Goal: Task Accomplishment & Management: Manage account settings

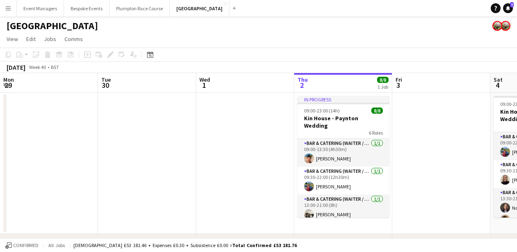
scroll to position [0, 196]
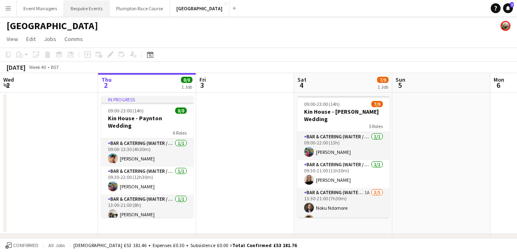
click at [76, 7] on button "Bespoke Events Close" at bounding box center [87, 8] width 46 height 16
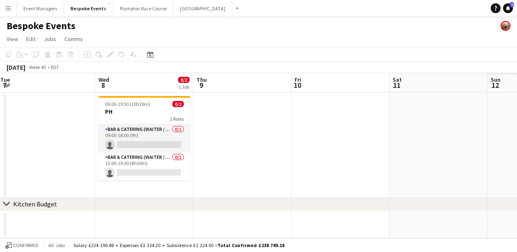
scroll to position [0, 212]
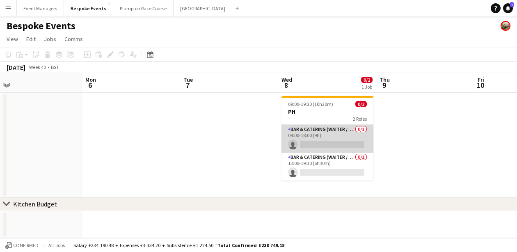
click at [317, 145] on app-card-role "Bar & Catering (Waiter / waitress) 0/1 09:00-18:00 (9h) single-neutral-actions" at bounding box center [328, 139] width 92 height 28
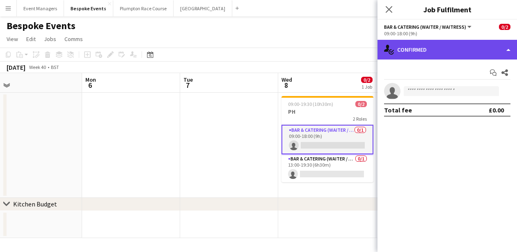
click at [437, 53] on div "single-neutral-actions-check-2 Confirmed" at bounding box center [448, 50] width 140 height 20
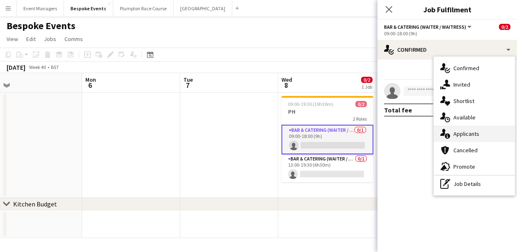
click at [464, 136] on span "Applicants" at bounding box center [467, 133] width 26 height 7
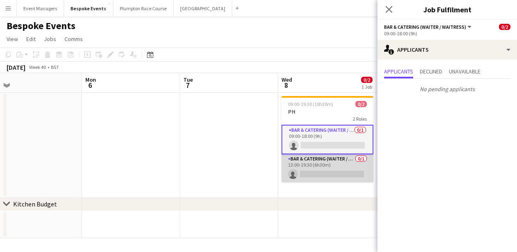
click at [317, 169] on app-card-role "Bar & Catering (Waiter / waitress) 0/1 13:00-19:30 (6h30m) single-neutral-actio…" at bounding box center [328, 168] width 92 height 28
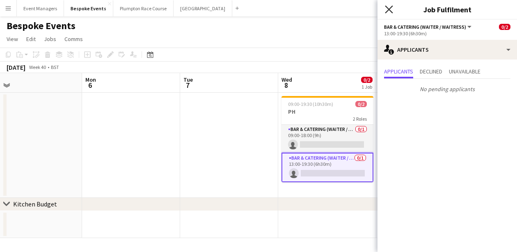
click at [391, 8] on icon at bounding box center [389, 9] width 8 height 8
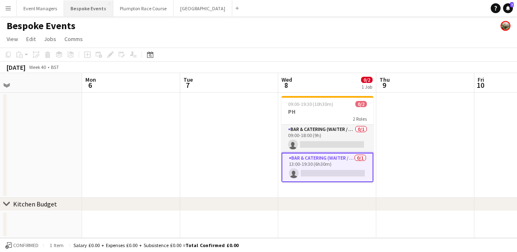
click at [75, 15] on button "Bespoke Events Close" at bounding box center [88, 8] width 49 height 16
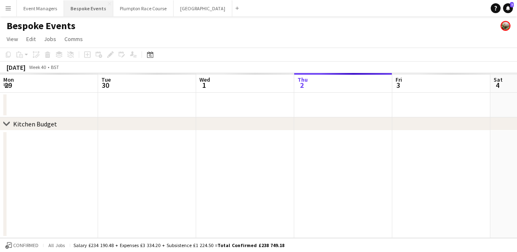
scroll to position [0, 196]
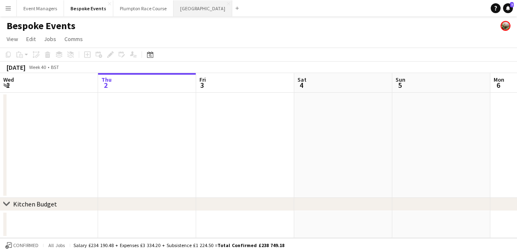
click at [181, 11] on button "[GEOGRAPHIC_DATA] Close" at bounding box center [203, 8] width 59 height 16
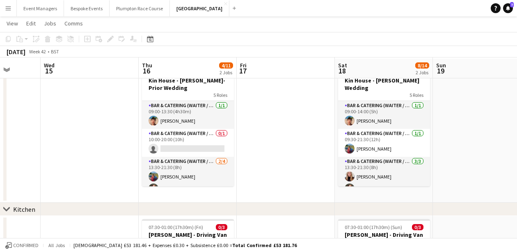
scroll to position [34, 0]
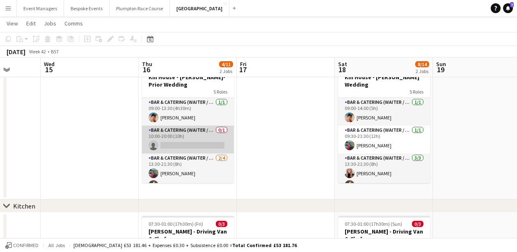
drag, startPoint x: 232, startPoint y: 122, endPoint x: 189, endPoint y: 145, distance: 48.1
click at [230, 134] on div "Bar & Catering (Waiter / waitress) [DATE] 09:00-13:30 (4h30m) [PERSON_NAME] Bar…" at bounding box center [188, 140] width 92 height 86
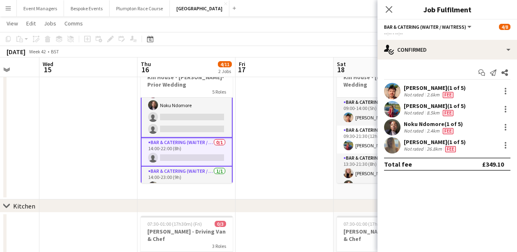
scroll to position [83, 0]
click at [385, 9] on icon "Close pop-in" at bounding box center [389, 9] width 8 height 8
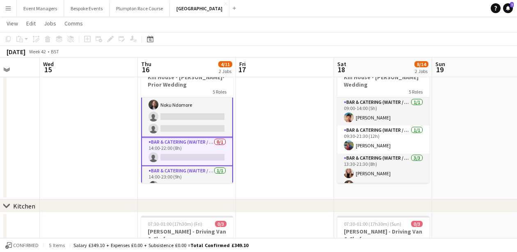
click at [200, 130] on app-card-role "Bar & Catering (Waiter / waitress) [DATE] 13:30-21:30 (8h) [PERSON_NAME] Noku N…" at bounding box center [187, 105] width 92 height 64
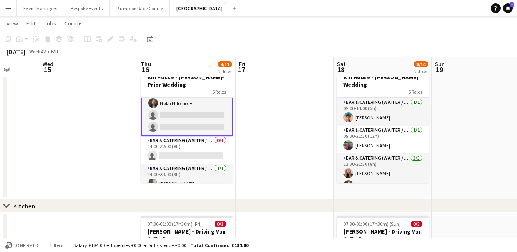
click at [167, 110] on app-card-role "Bar & Catering (Waiter / waitress) [DATE] 13:30-21:30 (8h) [PERSON_NAME] Noku N…" at bounding box center [187, 103] width 92 height 65
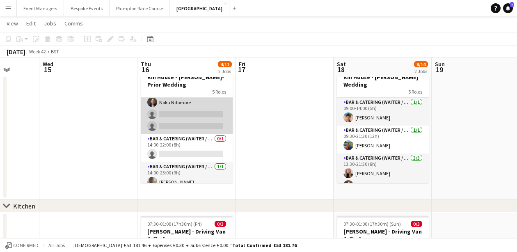
click at [167, 110] on app-card-role "Bar & Catering (Waiter / waitress) [DATE] 13:30-21:30 (8h) [PERSON_NAME] Noku N…" at bounding box center [187, 103] width 92 height 64
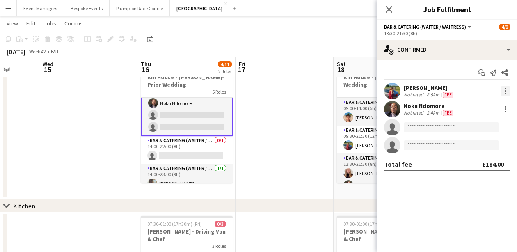
click at [506, 90] on div at bounding box center [506, 91] width 2 height 2
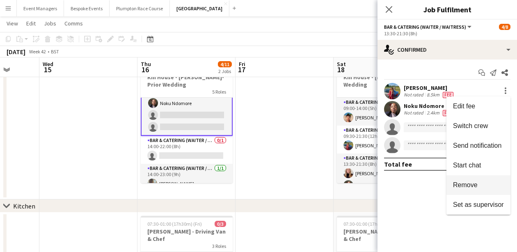
click at [492, 191] on button "Remove" at bounding box center [479, 185] width 64 height 20
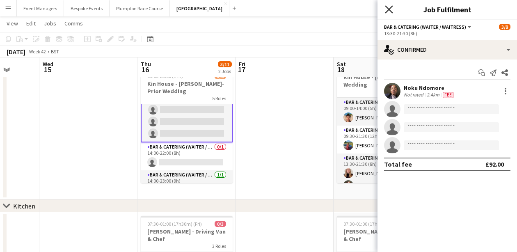
click at [391, 8] on icon at bounding box center [389, 9] width 8 height 8
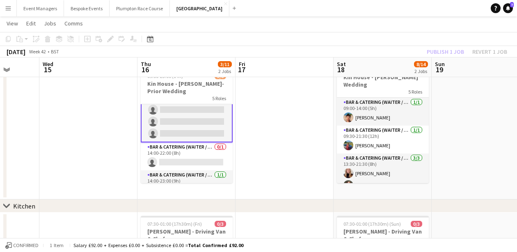
click at [442, 51] on div "Publish 1 job Revert 1 job" at bounding box center [467, 51] width 100 height 11
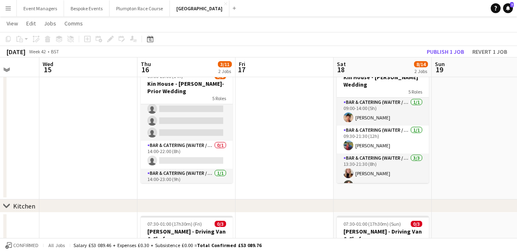
click at [442, 51] on button "Publish 1 job" at bounding box center [446, 51] width 44 height 11
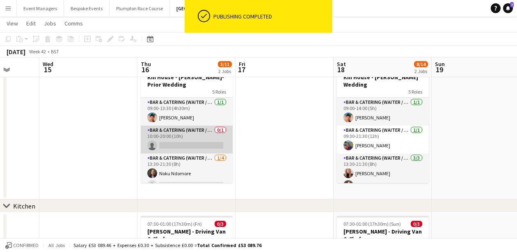
scroll to position [0, 0]
click at [180, 136] on app-card-role "Bar & Catering (Waiter / waitress) 0/1 10:00-20:00 (10h) single-neutral-actions" at bounding box center [187, 140] width 92 height 28
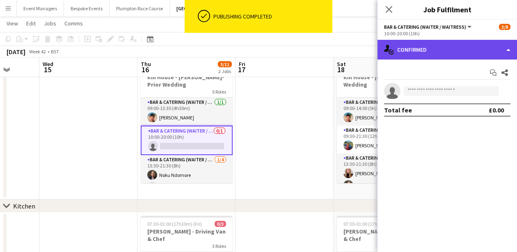
click at [453, 44] on div "single-neutral-actions-check-2 Confirmed" at bounding box center [448, 50] width 140 height 20
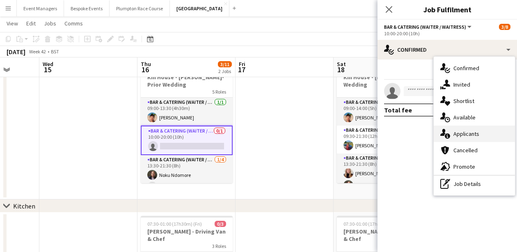
click at [486, 134] on div "single-neutral-actions-information Applicants" at bounding box center [474, 134] width 81 height 16
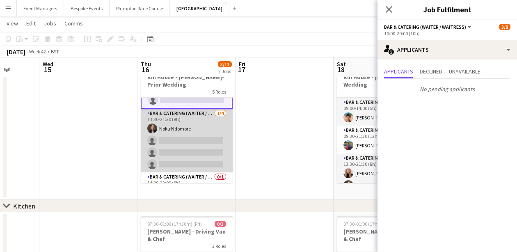
click at [188, 145] on app-card-role "Bar & Catering (Waiter / waitress) [DATE] 13:30-21:30 (8h) Noku Ndomore single-…" at bounding box center [187, 141] width 92 height 64
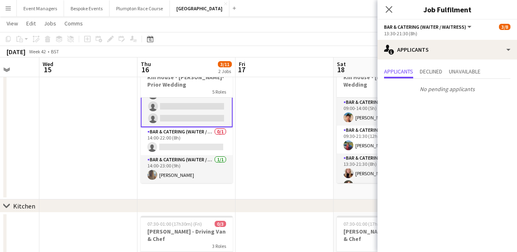
scroll to position [92, 0]
click at [188, 145] on app-card-role "Bar & Catering (Waiter / waitress) 0/1 14:00-22:00 (8h) single-neutral-actions" at bounding box center [187, 141] width 92 height 28
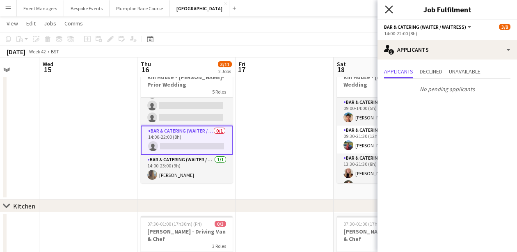
click at [390, 9] on icon at bounding box center [389, 9] width 8 height 8
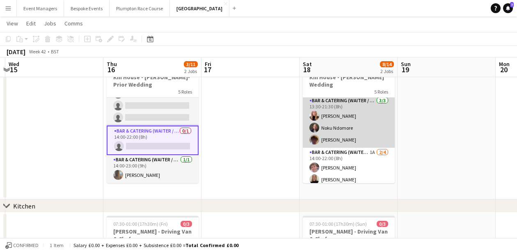
scroll to position [80, 0]
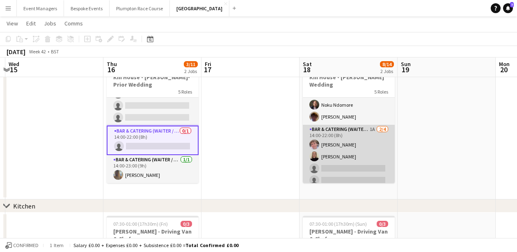
click at [333, 148] on app-card-role "Bar & Catering (Waiter / waitress) 1A [DATE] 14:00-22:00 (8h) [PERSON_NAME] [PE…" at bounding box center [349, 157] width 92 height 64
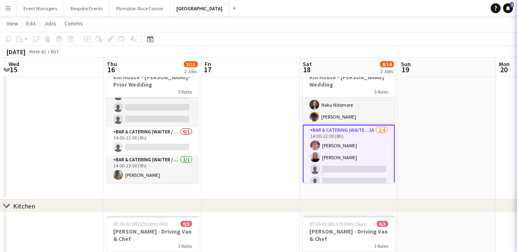
scroll to position [90, 0]
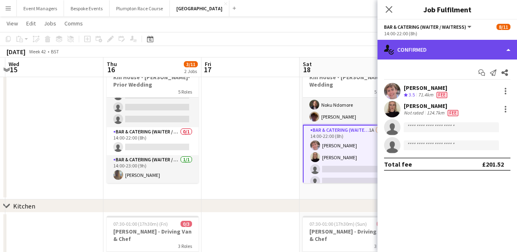
click at [444, 46] on div "single-neutral-actions-check-2 Confirmed" at bounding box center [448, 50] width 140 height 20
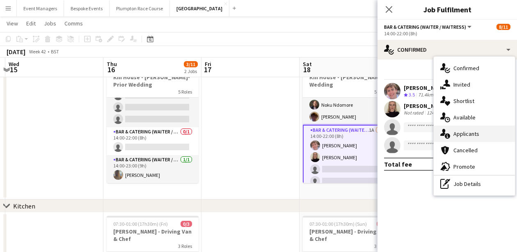
click at [472, 129] on div "single-neutral-actions-information Applicants" at bounding box center [474, 134] width 81 height 16
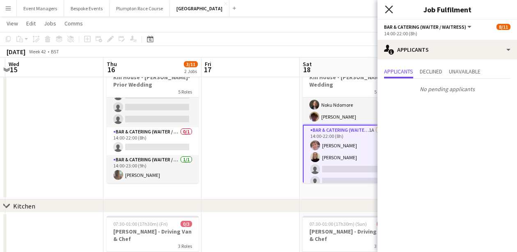
click at [390, 8] on icon "Close pop-in" at bounding box center [389, 9] width 8 height 8
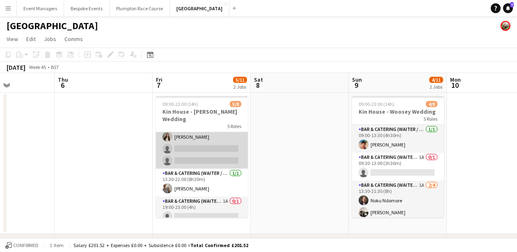
scroll to position [83, 0]
click at [211, 151] on app-card-role "Bar & Catering (Waiter / waitress) 1A [DATE] 13:30-20:30 (7h) [PERSON_NAME] [PE…" at bounding box center [202, 138] width 92 height 64
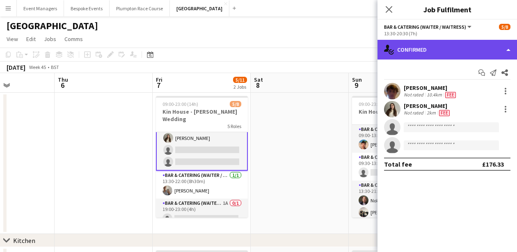
click at [462, 50] on div "single-neutral-actions-check-2 Confirmed" at bounding box center [448, 50] width 140 height 20
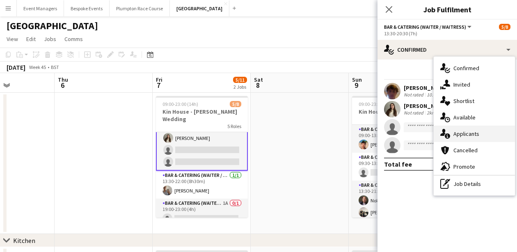
click at [480, 134] on div "single-neutral-actions-information Applicants" at bounding box center [474, 134] width 81 height 16
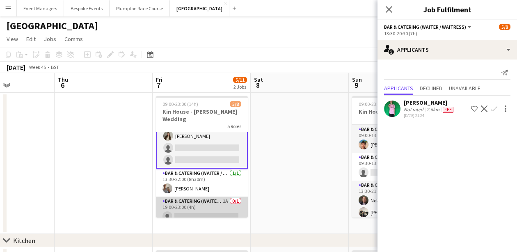
scroll to position [84, 0]
click at [208, 205] on app-card-role "Bar & Catering (Waiter / waitress) 1A 0/1 19:00-23:00 (4h) single-neutral-actio…" at bounding box center [202, 211] width 92 height 28
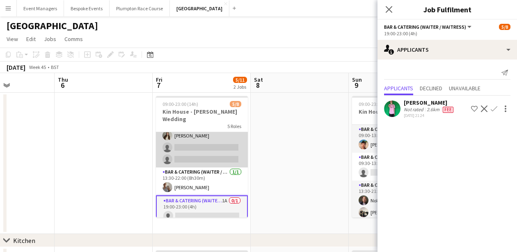
click at [207, 156] on app-card-role "Bar & Catering (Waiter / waitress) 1A [DATE] 13:30-20:30 (7h) [PERSON_NAME] [PE…" at bounding box center [202, 136] width 92 height 64
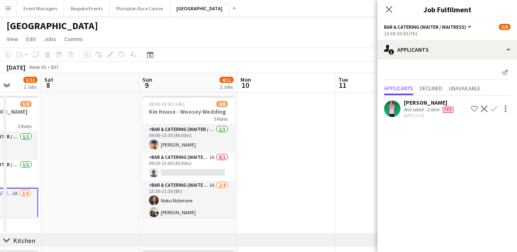
scroll to position [0, 274]
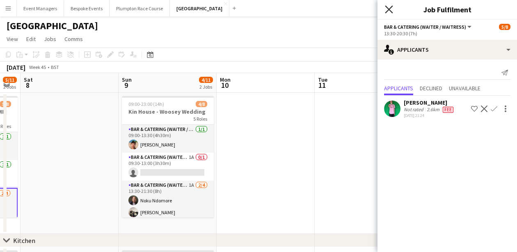
click at [387, 8] on icon "Close pop-in" at bounding box center [389, 9] width 8 height 8
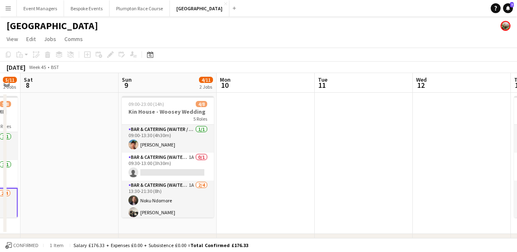
scroll to position [0, 0]
click at [133, 11] on button "Plumpton Race Course Close" at bounding box center [140, 8] width 60 height 16
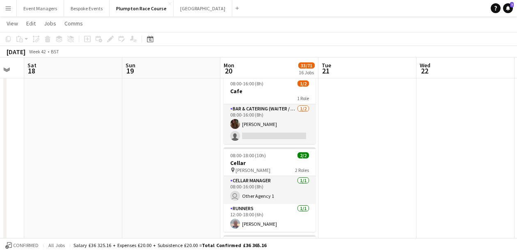
scroll to position [908, 0]
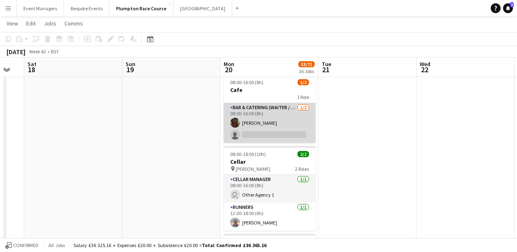
click at [274, 127] on app-card-role "Bar & Catering (Waiter / waitress) [DATE] 08:00-16:00 (8h) [PERSON_NAME] single…" at bounding box center [270, 123] width 92 height 40
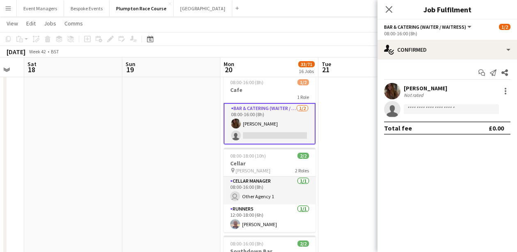
click at [391, 91] on app-user-avatar at bounding box center [392, 91] width 16 height 16
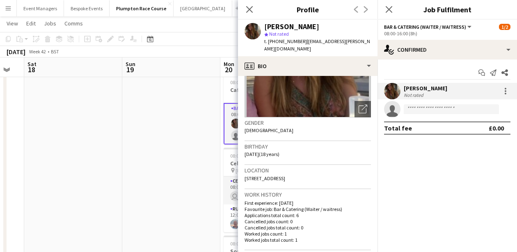
scroll to position [93, 0]
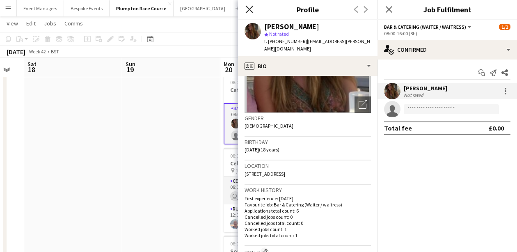
click at [250, 9] on icon at bounding box center [250, 9] width 8 height 8
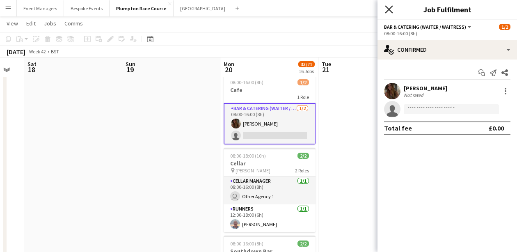
click at [390, 10] on icon at bounding box center [389, 9] width 8 height 8
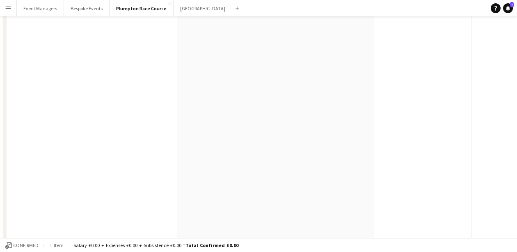
scroll to position [0, 0]
